Goal: Transaction & Acquisition: Purchase product/service

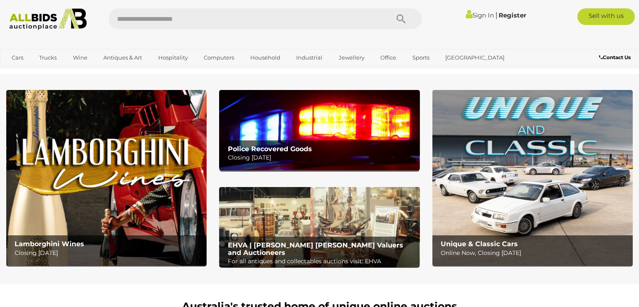
click at [281, 242] on b "EHVA | [PERSON_NAME] [PERSON_NAME] Valuers and Auctioneers" at bounding box center [315, 248] width 175 height 15
click at [220, 76] on section "Lamborghini Wines Closing [DATE] Police Recovered Goods Closing [DATE]" at bounding box center [319, 179] width 639 height 210
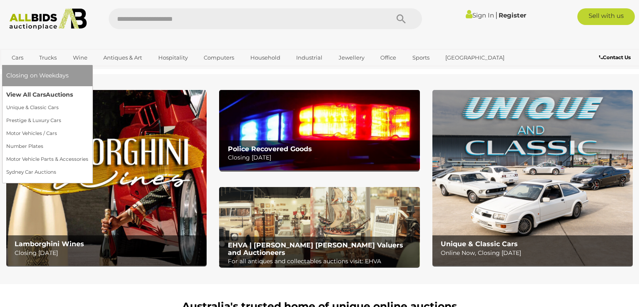
click at [16, 93] on link "View All Cars Auctions" at bounding box center [47, 94] width 82 height 13
click at [11, 94] on link "View All Cars Auctions" at bounding box center [47, 94] width 82 height 13
